Goal: Find specific page/section: Find specific page/section

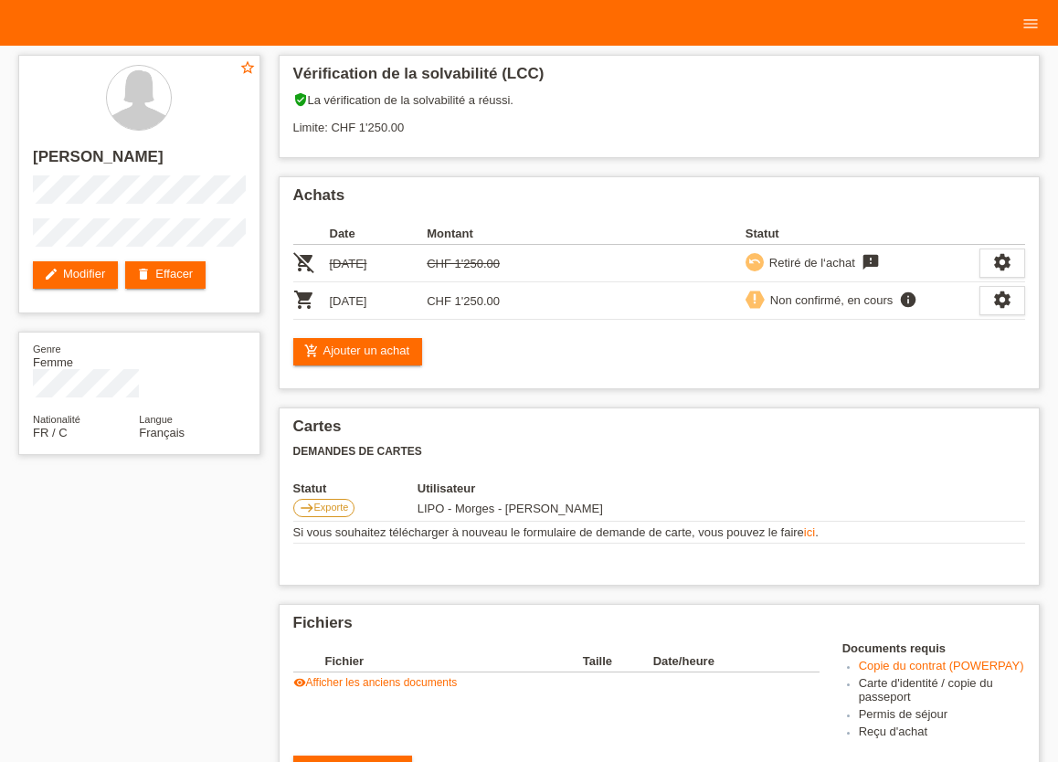
click at [164, 685] on div "star_border [PERSON_NAME] edit Modifier delete Effacer Genre Femme Nationalité …" at bounding box center [529, 636] width 1040 height 1180
click at [1034, 20] on icon "menu" at bounding box center [1031, 24] width 18 height 18
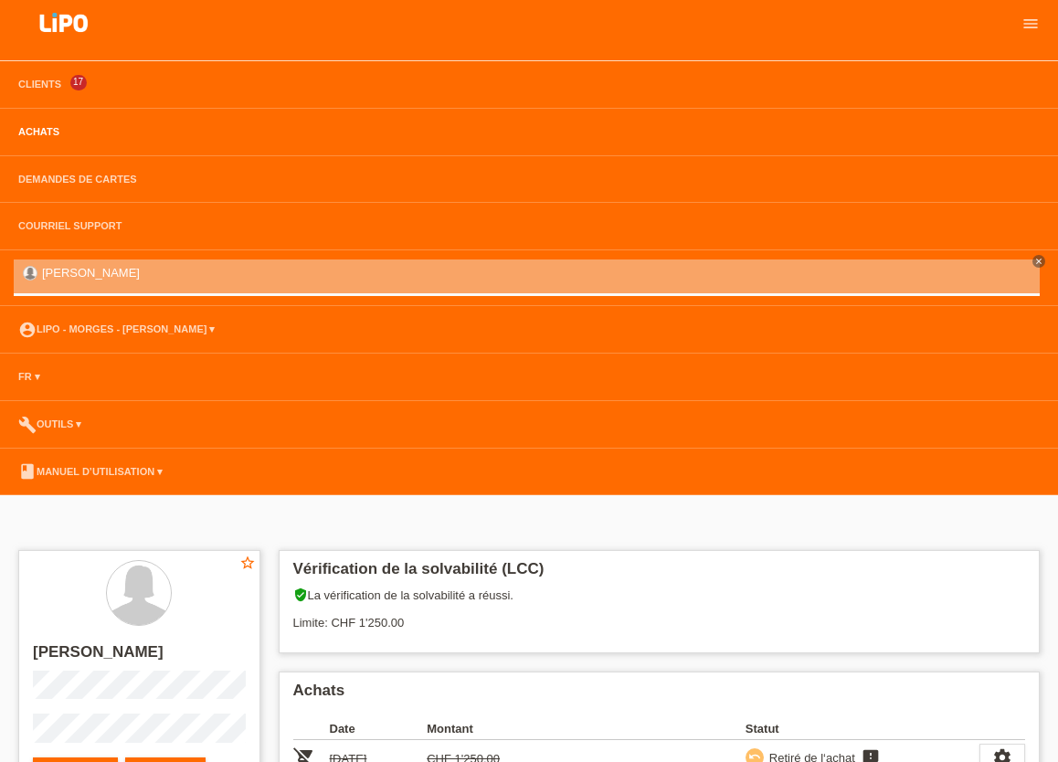
click at [43, 137] on link "Achats" at bounding box center [38, 131] width 59 height 11
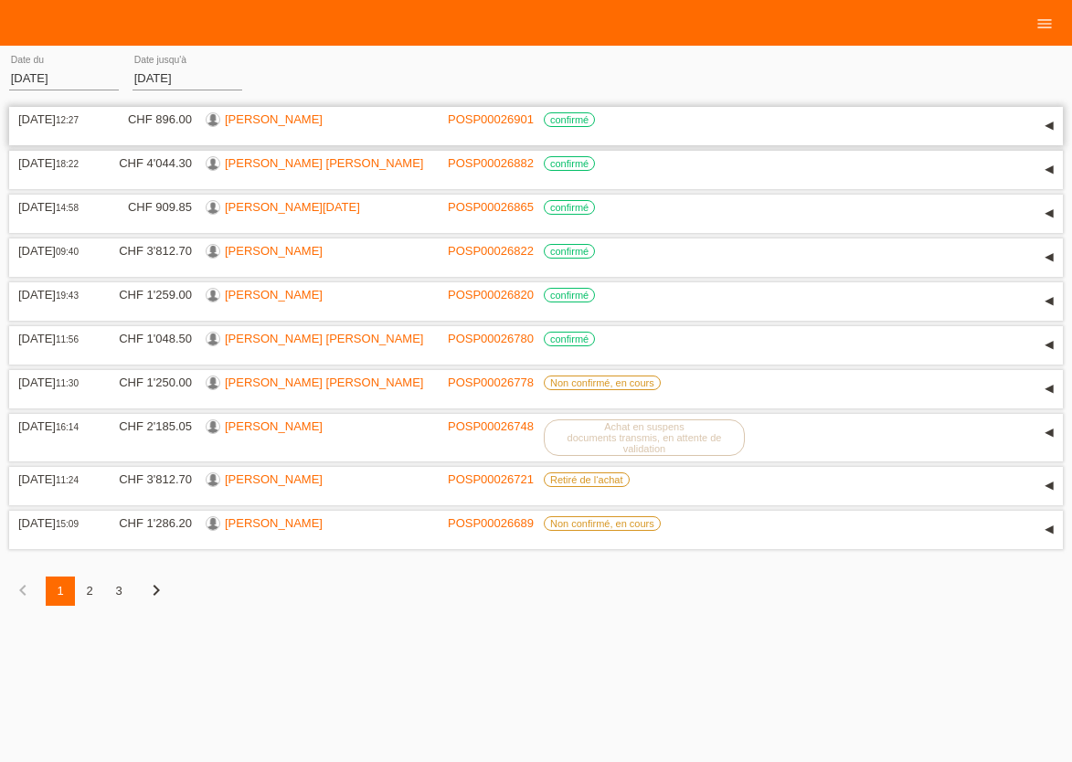
click at [251, 123] on link "[PERSON_NAME]" at bounding box center [274, 119] width 98 height 14
click at [257, 170] on link "[PERSON_NAME] [PERSON_NAME]" at bounding box center [324, 163] width 198 height 14
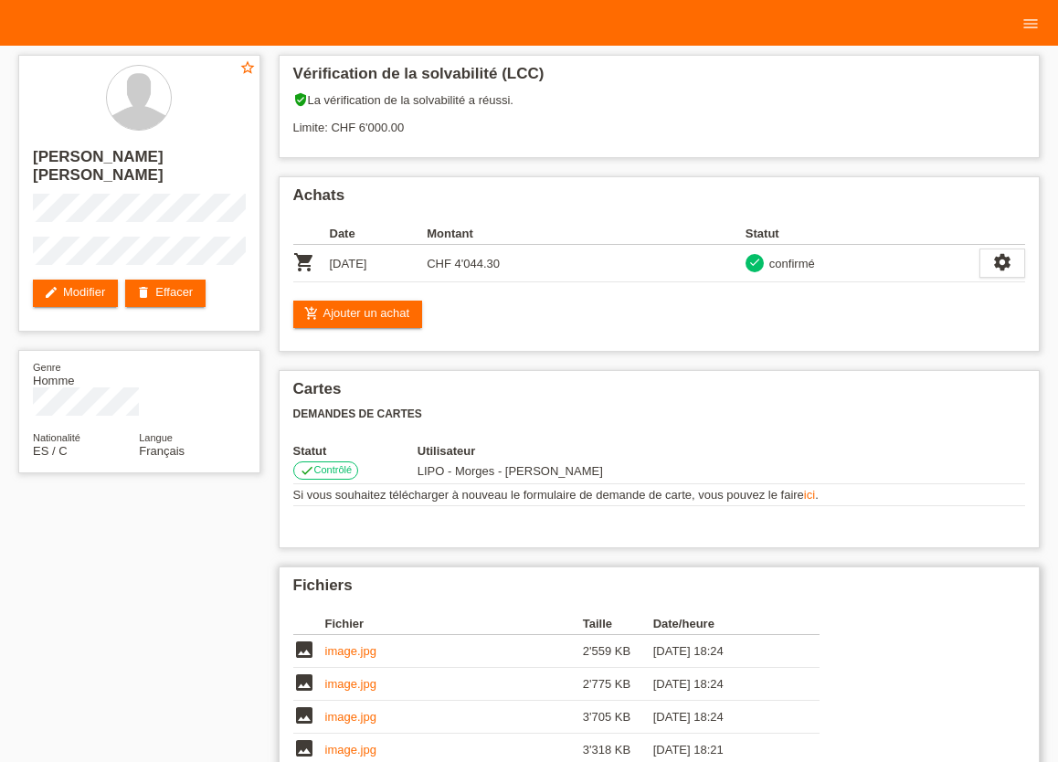
click at [366, 652] on link "image.jpg" at bounding box center [350, 651] width 51 height 14
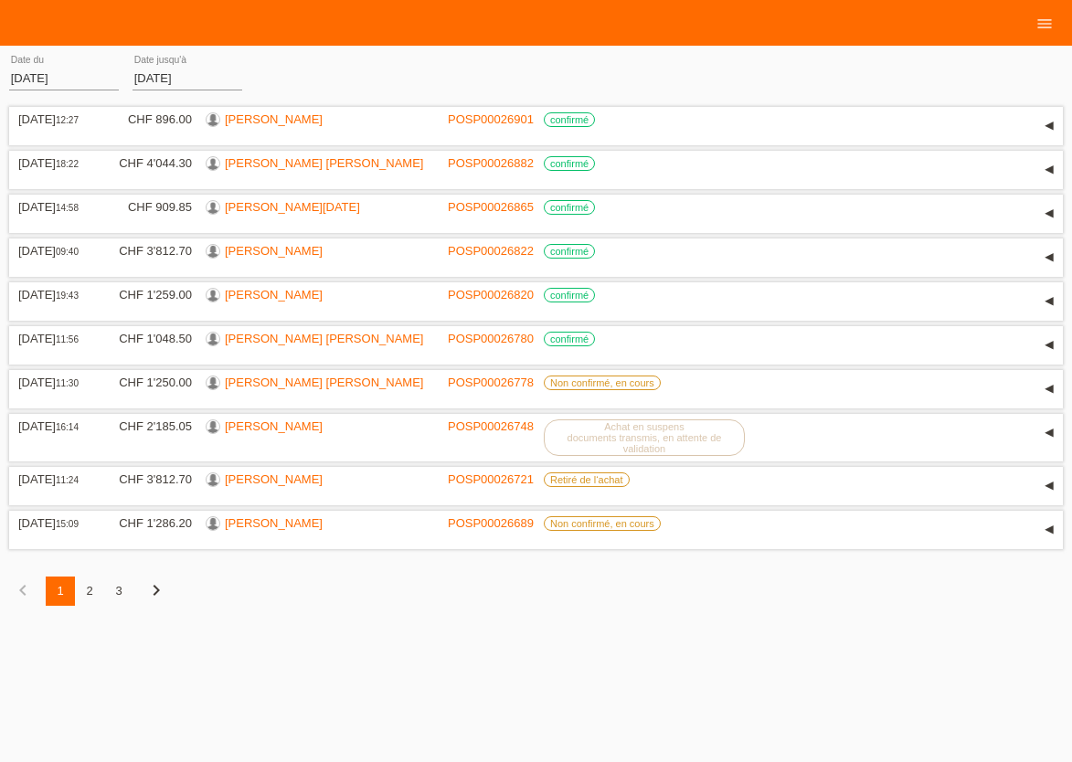
click at [526, 633] on div "[DATE] 12:27 CHF 896.00 [PERSON_NAME] POSP00026901 confirmé Date" at bounding box center [535, 367] width 1053 height 531
